Goal: Task Accomplishment & Management: Manage account settings

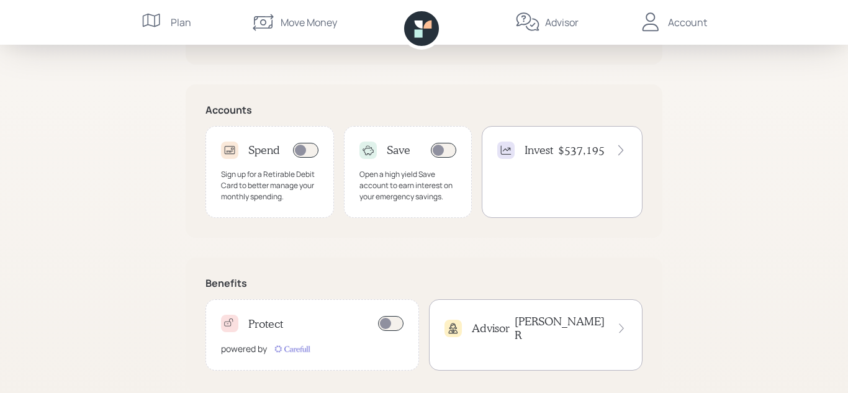
scroll to position [377, 0]
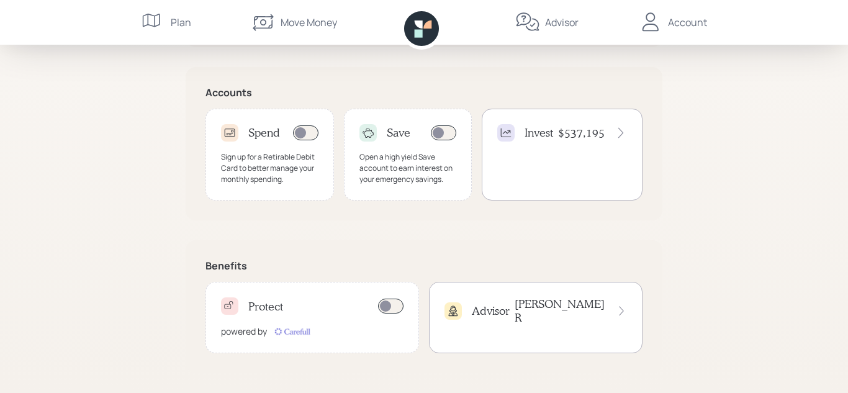
click at [314, 22] on div "Move Money" at bounding box center [309, 22] width 56 height 15
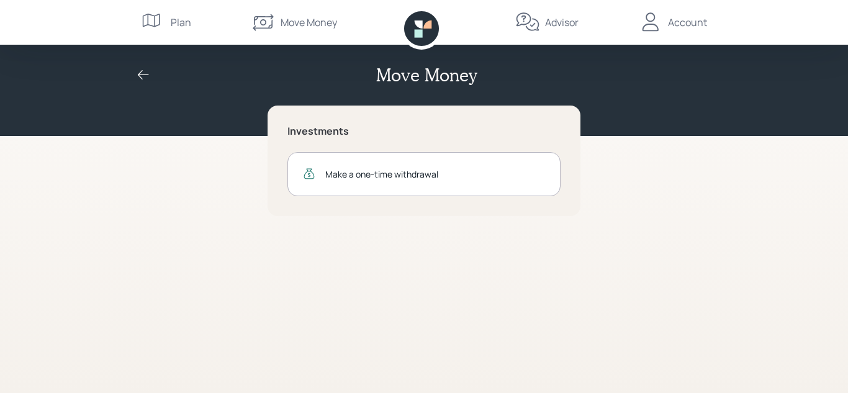
click at [419, 169] on div "Make a one-time withdrawal" at bounding box center [435, 174] width 220 height 13
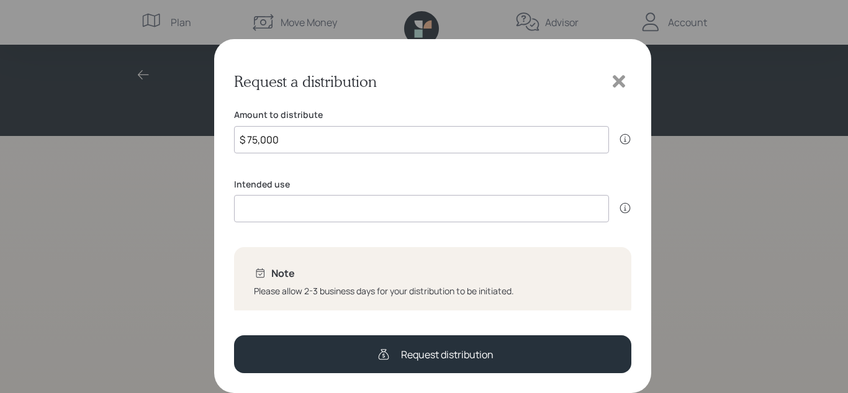
type input "$ 75,000"
click at [345, 209] on input at bounding box center [421, 208] width 375 height 27
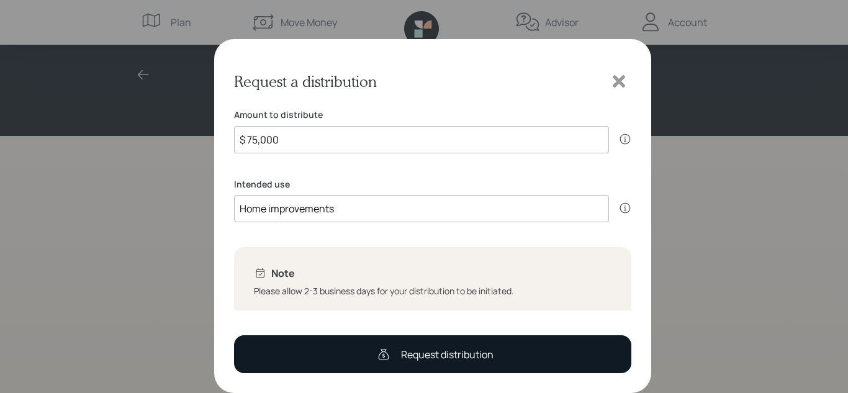
type input "Home improvements"
click at [482, 353] on div "Request distribution" at bounding box center [447, 354] width 92 height 15
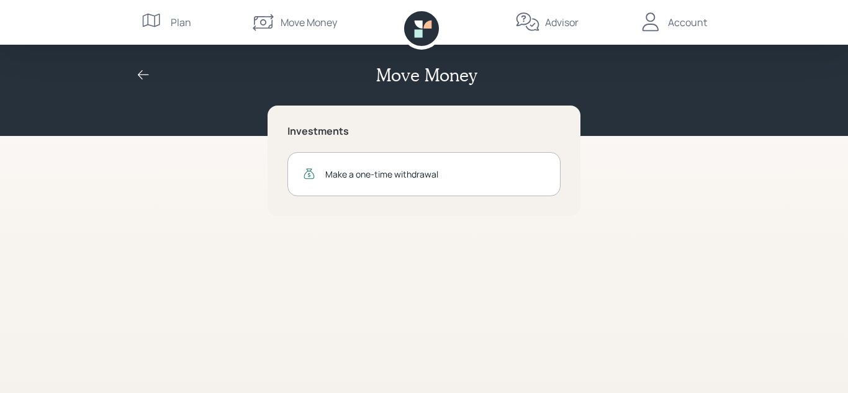
click at [697, 27] on div "Account" at bounding box center [687, 22] width 39 height 15
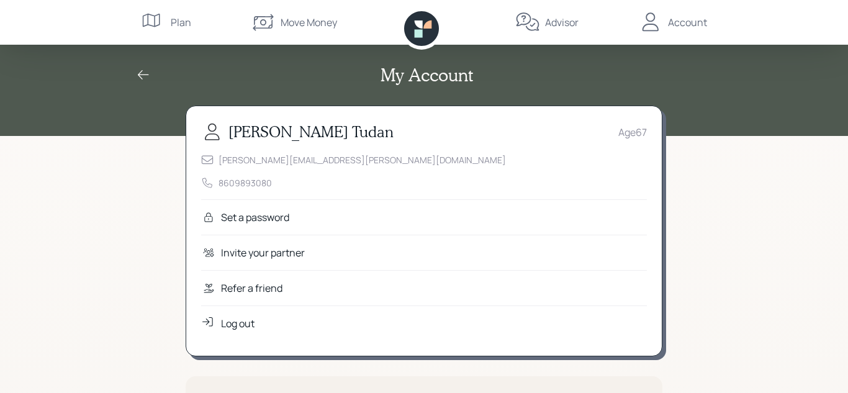
click at [228, 326] on div "Log out" at bounding box center [238, 323] width 34 height 15
